Goal: Transaction & Acquisition: Purchase product/service

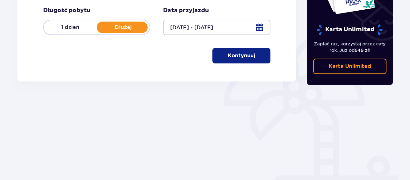
scroll to position [140, 0]
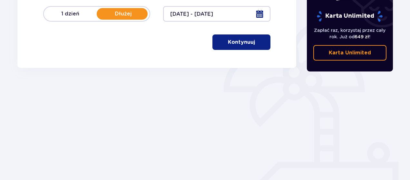
click at [246, 37] on button "Kontynuuj" at bounding box center [241, 41] width 58 height 15
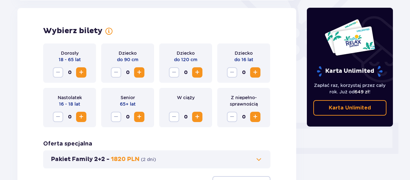
scroll to position [179, 0]
click at [81, 75] on span "Zwiększ" at bounding box center [81, 72] width 8 height 8
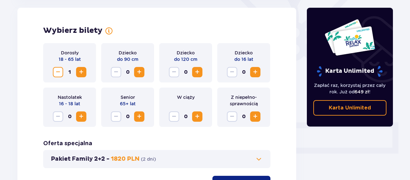
click at [81, 75] on span "Zwiększ" at bounding box center [81, 72] width 8 height 8
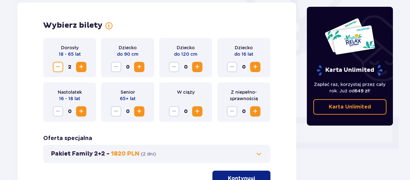
scroll to position [247, 0]
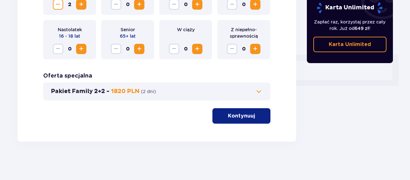
click at [261, 92] on span at bounding box center [259, 92] width 8 height 8
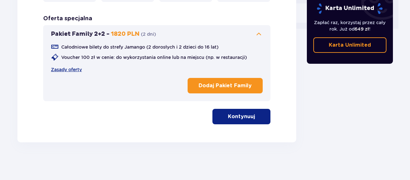
scroll to position [305, 0]
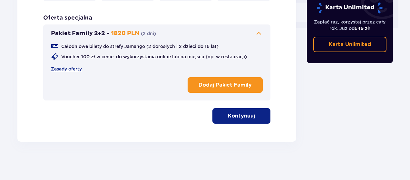
click at [241, 119] on p "Kontynuuj" at bounding box center [241, 115] width 27 height 7
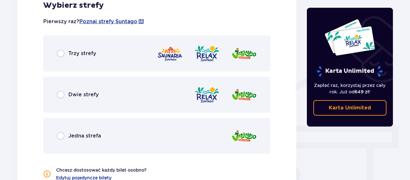
scroll to position [449, 0]
click at [73, 51] on span "Trzy strefy" at bounding box center [82, 53] width 28 height 7
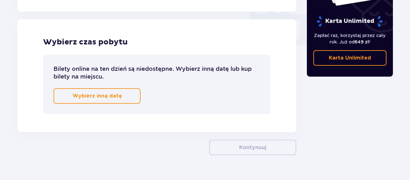
scroll to position [640, 0]
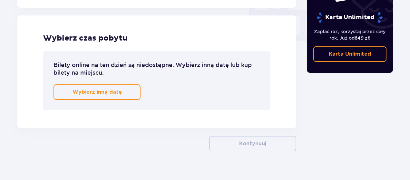
click at [111, 94] on p "Wybierz inną datę" at bounding box center [96, 92] width 49 height 7
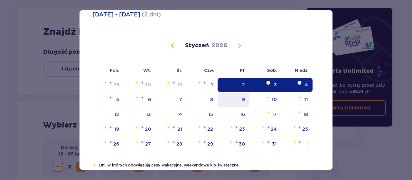
scroll to position [18, 0]
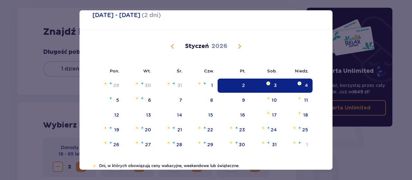
click at [173, 42] on div "Styczeń 2026" at bounding box center [206, 54] width 213 height 48
click at [170, 46] on span "Poprzedni miesiąc" at bounding box center [173, 47] width 8 height 8
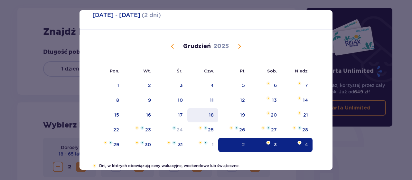
click at [213, 115] on div "18" at bounding box center [203, 115] width 31 height 14
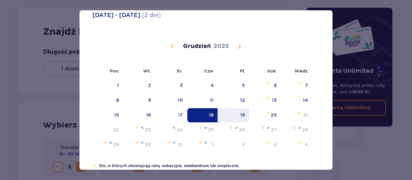
click at [238, 115] on div "19" at bounding box center [233, 115] width 31 height 14
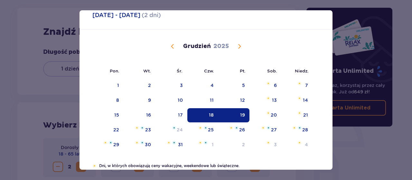
type input "18.12.25 - 19.12.25"
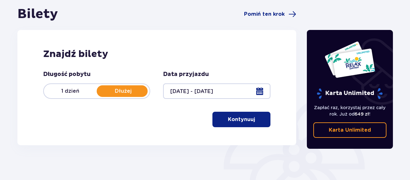
scroll to position [61, 0]
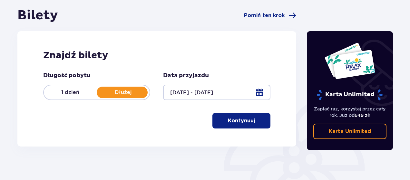
click at [244, 115] on button "Kontynuuj" at bounding box center [241, 120] width 58 height 15
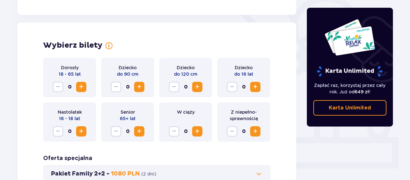
scroll to position [179, 0]
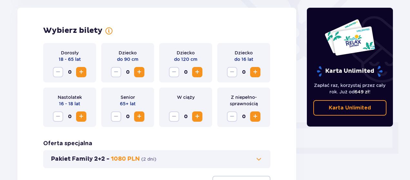
click at [80, 72] on span "Zwiększ" at bounding box center [81, 72] width 8 height 8
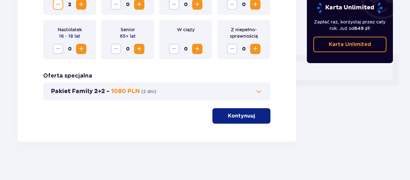
click at [241, 117] on p "Kontynuuj" at bounding box center [241, 115] width 27 height 7
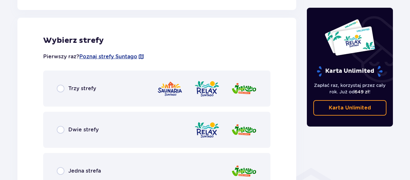
scroll to position [358, 0]
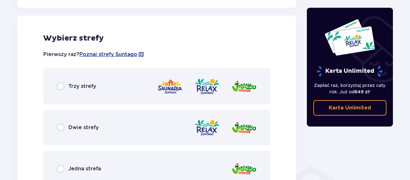
click at [180, 77] on div "Trzy strefy" at bounding box center [156, 86] width 227 height 36
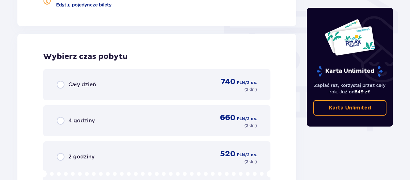
scroll to position [582, 0]
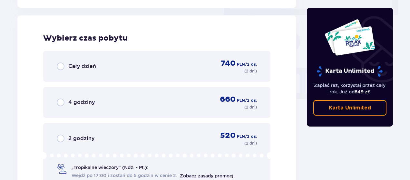
drag, startPoint x: 142, startPoint y: 72, endPoint x: 160, endPoint y: 64, distance: 20.6
click at [160, 64] on div "Cały dzień 740 PLN / 2 os. ( 2 dni )" at bounding box center [157, 66] width 200 height 15
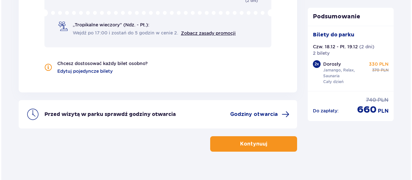
scroll to position [735, 0]
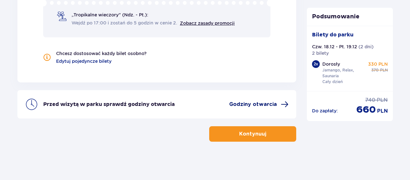
click at [254, 103] on span "Godziny otwarcia" at bounding box center [253, 104] width 48 height 7
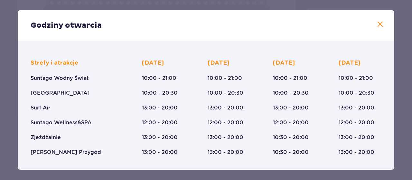
scroll to position [39, 0]
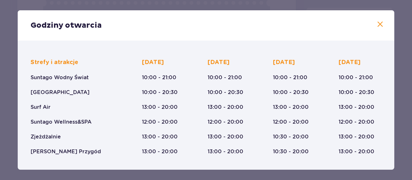
click at [261, 146] on div "Strefy i atrakcje Suntago Wodny Świat Crocodile Island Surf Air Suntago Wellnes…" at bounding box center [206, 101] width 351 height 107
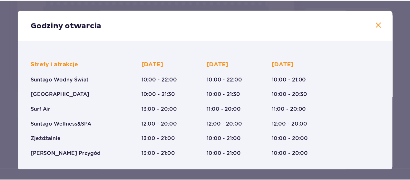
scroll to position [160, 0]
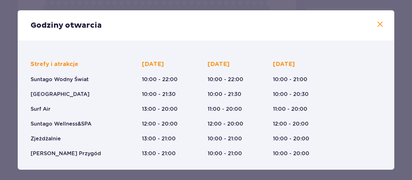
click at [217, 109] on p "11:00 - 20:00" at bounding box center [225, 109] width 34 height 7
click at [379, 24] on span at bounding box center [381, 25] width 8 height 8
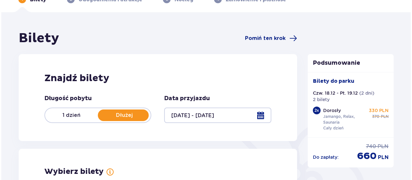
scroll to position [37, 0]
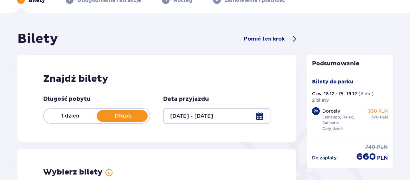
click at [78, 114] on p "1 dzień" at bounding box center [70, 115] width 53 height 7
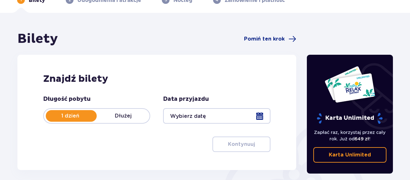
click at [191, 120] on div at bounding box center [216, 115] width 107 height 15
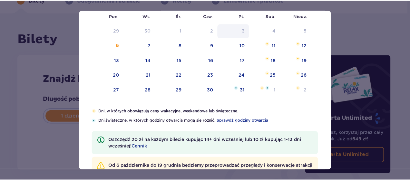
scroll to position [31, 0]
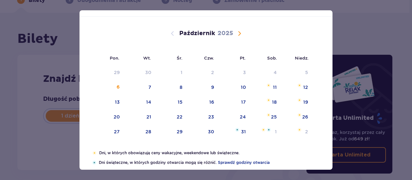
click at [240, 31] on span "Następny miesiąc" at bounding box center [240, 34] width 8 height 8
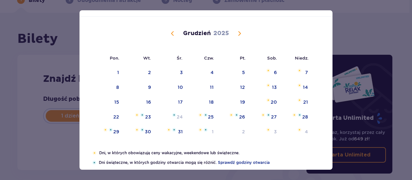
click at [171, 31] on span "Poprzedni miesiąc" at bounding box center [173, 34] width 8 height 8
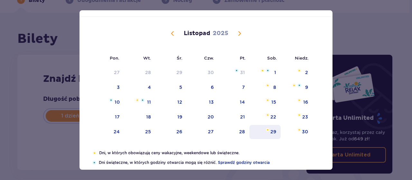
click at [271, 130] on div "29" at bounding box center [274, 132] width 6 height 6
type input "29.11.25"
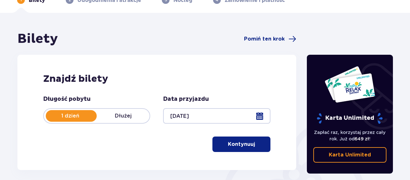
click at [237, 147] on p "Kontynuuj" at bounding box center [241, 144] width 27 height 7
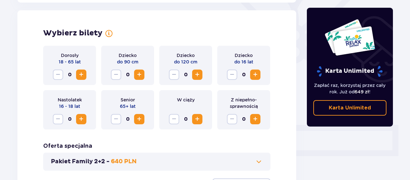
scroll to position [179, 0]
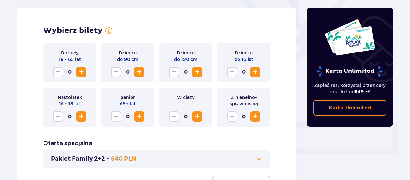
click at [80, 72] on span "Zwiększ" at bounding box center [81, 72] width 8 height 8
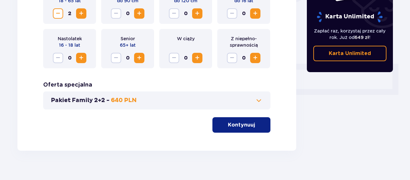
scroll to position [247, 0]
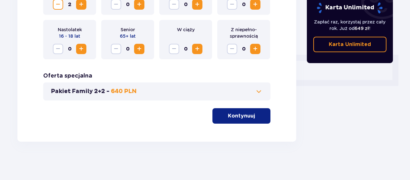
click at [251, 118] on button "Kontynuuj" at bounding box center [241, 115] width 58 height 15
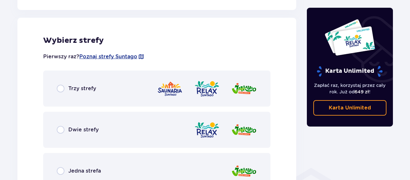
scroll to position [358, 0]
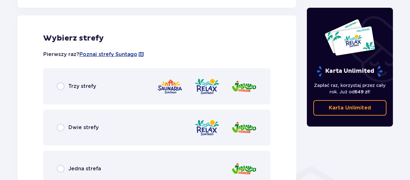
click at [144, 79] on div "Trzy strefy" at bounding box center [156, 86] width 227 height 36
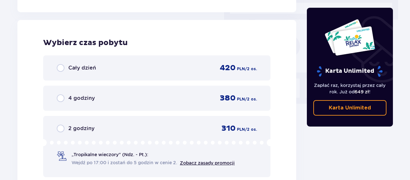
scroll to position [582, 0]
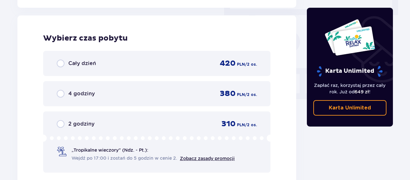
click at [194, 67] on div "Cały dzień 420 PLN / 2 os." at bounding box center [157, 64] width 200 height 10
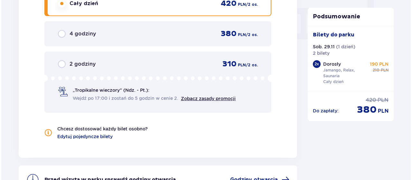
scroll to position [717, 0]
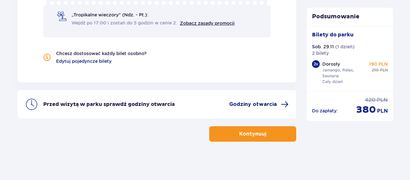
click at [256, 101] on span "Godziny otwarcia" at bounding box center [253, 104] width 48 height 7
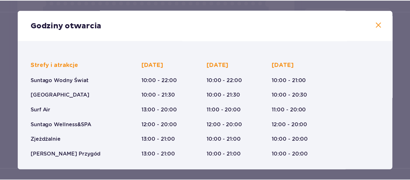
scroll to position [160, 0]
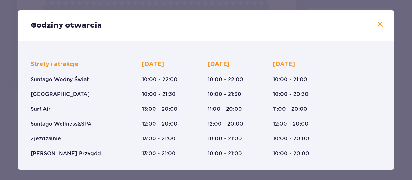
click at [378, 27] on span at bounding box center [381, 25] width 8 height 8
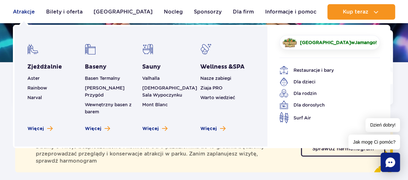
click at [22, 11] on link "Atrakcje" at bounding box center [24, 11] width 22 height 15
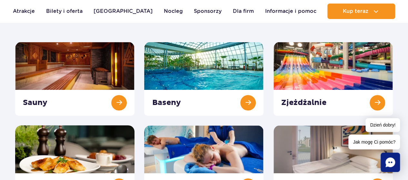
scroll to position [97, 0]
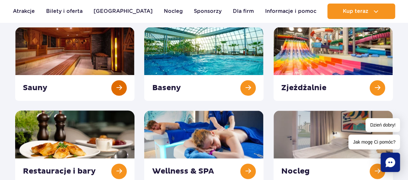
click at [118, 90] on link at bounding box center [74, 64] width 119 height 74
click at [247, 94] on link at bounding box center [203, 64] width 119 height 74
click at [381, 86] on link at bounding box center [332, 64] width 119 height 74
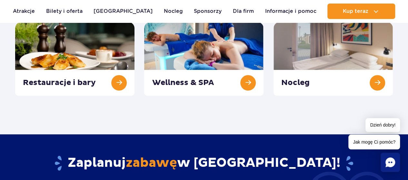
scroll to position [193, 0]
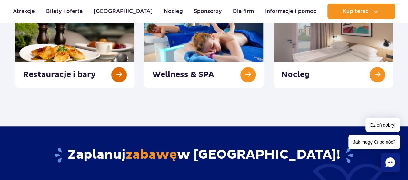
click at [120, 75] on link at bounding box center [74, 51] width 119 height 74
click at [231, 75] on link at bounding box center [203, 51] width 119 height 74
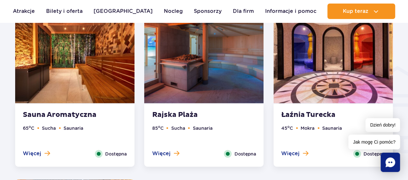
scroll to position [741, 0]
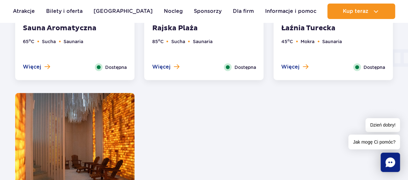
scroll to position [838, 0]
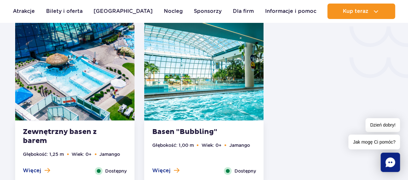
scroll to position [1160, 0]
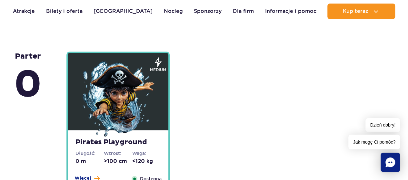
scroll to position [1579, 0]
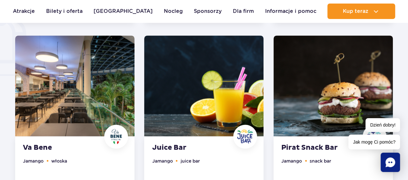
scroll to position [580, 0]
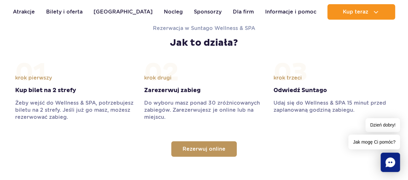
scroll to position [741, 0]
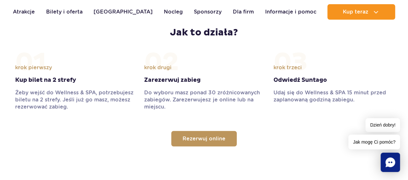
click at [183, 82] on strong "Zarezerwuj zabieg" at bounding box center [203, 80] width 119 height 8
click at [63, 77] on strong "Kup bilet na 2 strefy" at bounding box center [74, 80] width 119 height 8
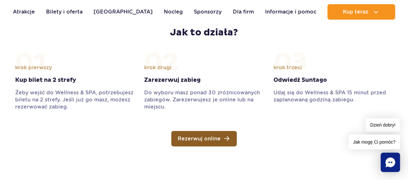
click at [218, 139] on span "Rezerwuj online" at bounding box center [199, 138] width 43 height 5
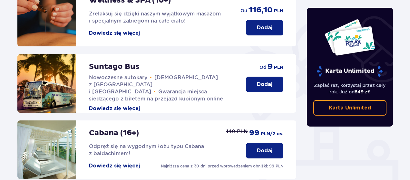
scroll to position [94, 0]
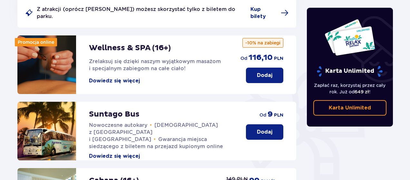
click at [249, 70] on button "Dodaj" at bounding box center [264, 75] width 37 height 15
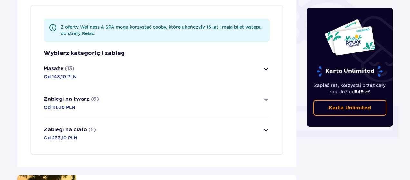
scroll to position [219, 0]
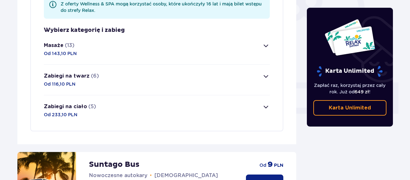
click at [266, 42] on span "button" at bounding box center [266, 46] width 8 height 8
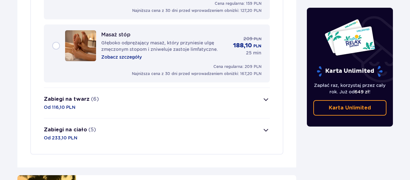
scroll to position [1020, 0]
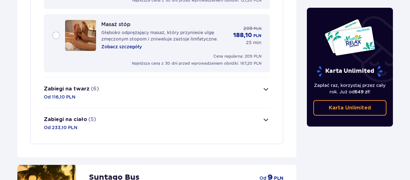
click at [265, 89] on button "Zabiegi na twarz (6) Od 116,10 PLN" at bounding box center [157, 93] width 226 height 30
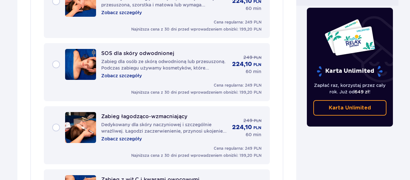
scroll to position [342, 0]
